Goal: Task Accomplishment & Management: Use online tool/utility

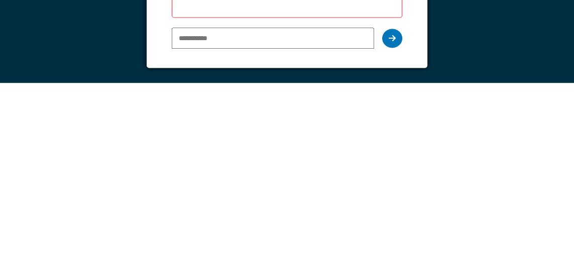
click at [285, 217] on input "email" at bounding box center [273, 215] width 203 height 21
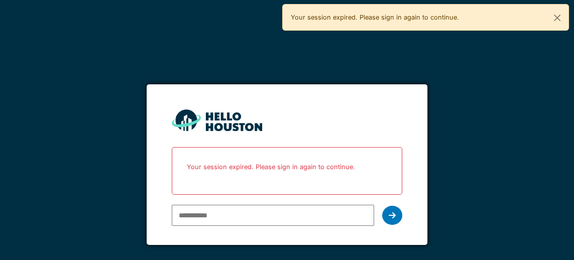
click at [264, 219] on input "email" at bounding box center [273, 215] width 203 height 21
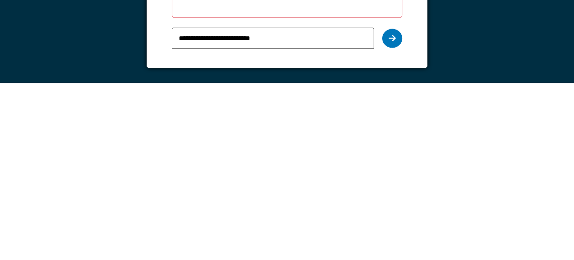
type input "**********"
click at [395, 214] on icon at bounding box center [392, 216] width 7 height 8
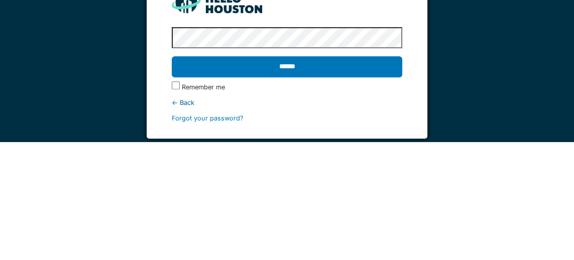
click at [315, 183] on input "******" at bounding box center [287, 184] width 231 height 21
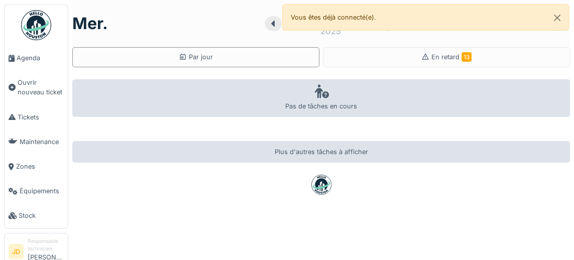
click at [437, 61] on div "En retard 13" at bounding box center [447, 57] width 50 height 10
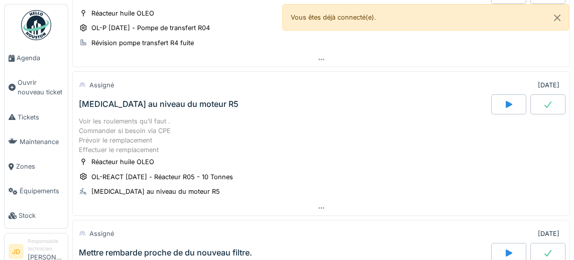
scroll to position [81, 0]
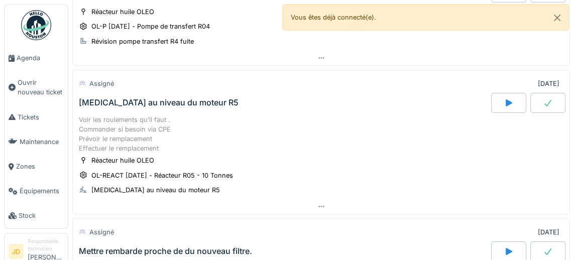
click at [42, 118] on span "Tickets" at bounding box center [41, 118] width 46 height 10
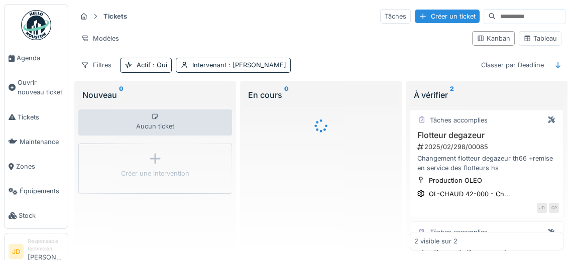
click at [545, 44] on div "Tableau" at bounding box center [540, 38] width 43 height 15
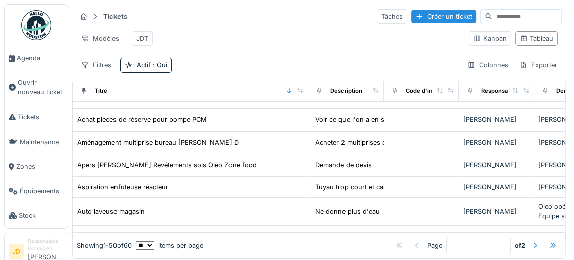
scroll to position [81, 0]
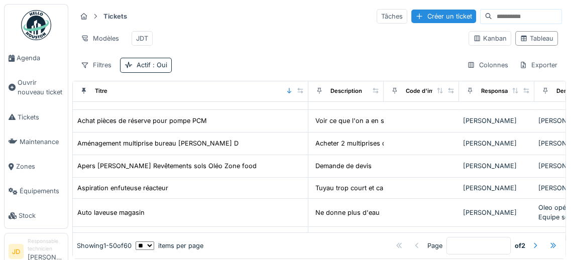
click at [168, 142] on div "Aménagement multiprise bureau [PERSON_NAME] D" at bounding box center [157, 144] width 161 height 10
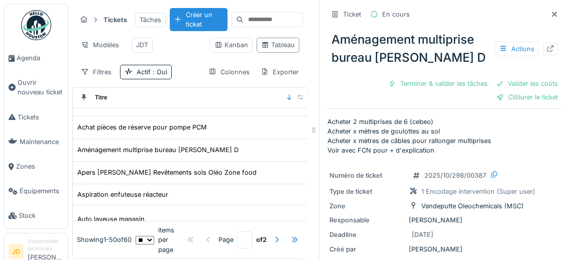
click at [552, 51] on div at bounding box center [551, 49] width 8 height 10
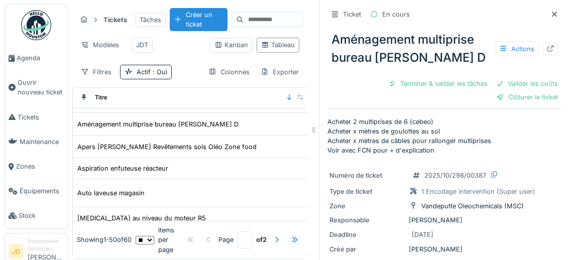
scroll to position [108, 0]
click at [238, 149] on td "Apers Patrick Revêtements sols Oléo Zone food" at bounding box center [191, 146] width 236 height 23
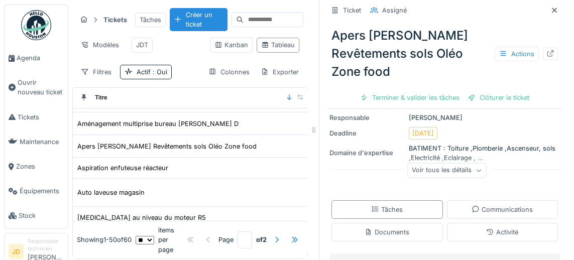
scroll to position [90, 0]
click at [477, 169] on icon at bounding box center [479, 171] width 6 height 5
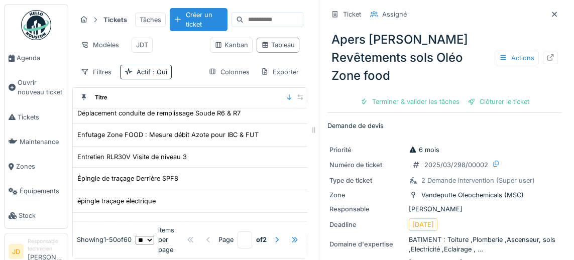
scroll to position [283, 10]
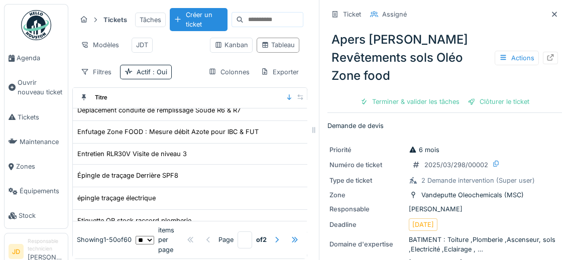
click at [170, 151] on div "Entretien RLR30V Visite de niveau 3" at bounding box center [132, 154] width 110 height 10
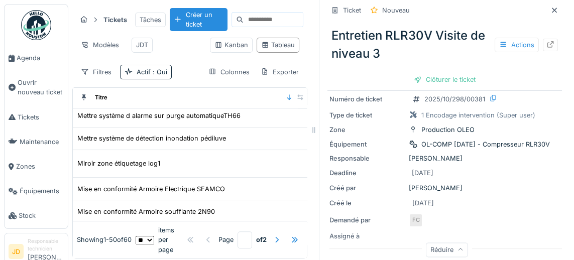
scroll to position [640, 10]
click at [219, 133] on div "Mettre système de détection inondation pédiluve" at bounding box center [151, 138] width 149 height 10
